Goal: Information Seeking & Learning: Find specific page/section

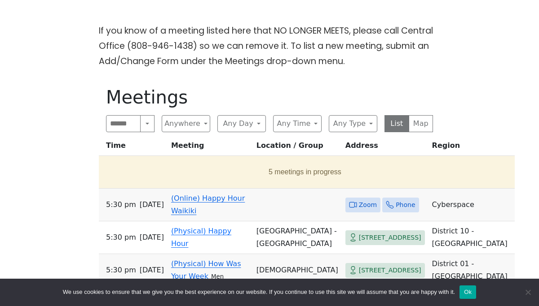
scroll to position [246, 0]
click at [255, 115] on button "Any Day" at bounding box center [241, 123] width 48 height 17
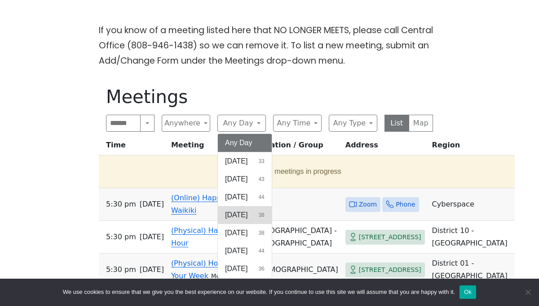
click at [247, 210] on span "[DATE]" at bounding box center [236, 215] width 22 height 11
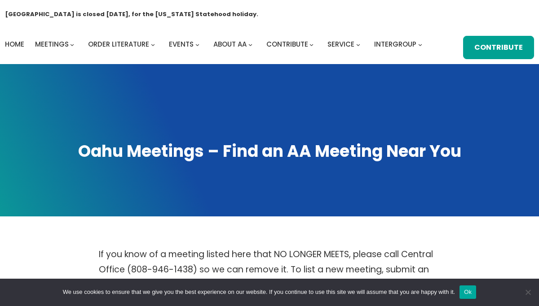
scroll to position [21, 0]
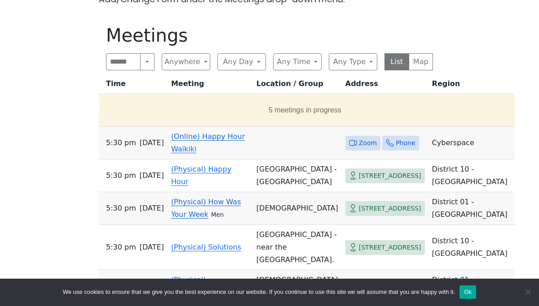
scroll to position [308, 0]
click at [177, 132] on link "(Online) Happy Hour Waikiki" at bounding box center [208, 142] width 74 height 21
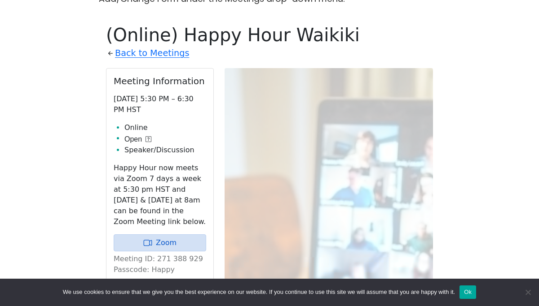
scroll to position [306, 0]
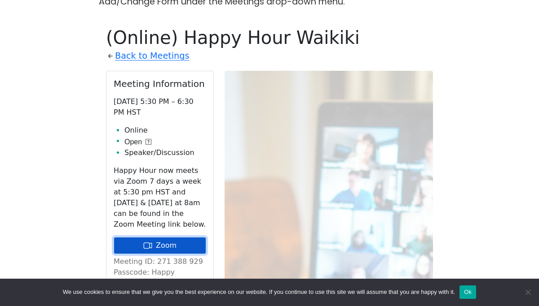
click at [169, 237] on link "Zoom" at bounding box center [160, 245] width 92 height 17
